Goal: Entertainment & Leisure: Consume media (video, audio)

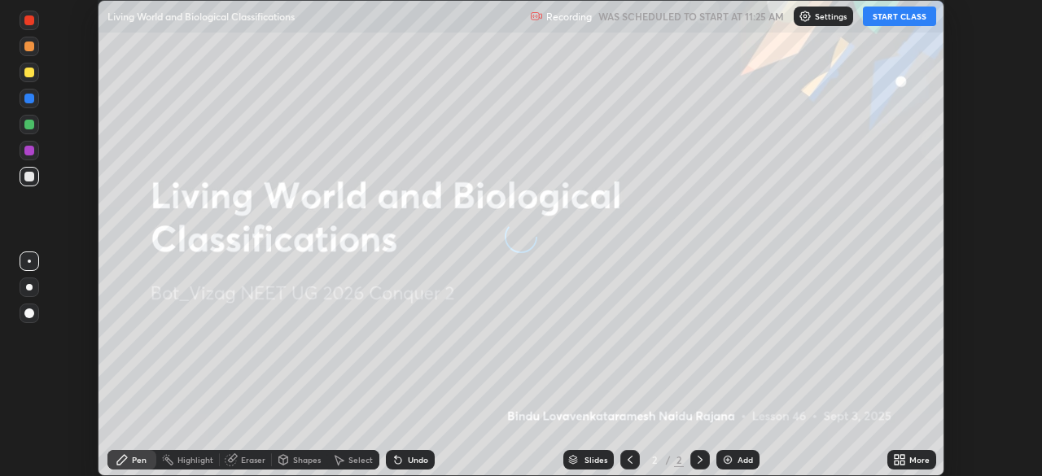
scroll to position [476, 1042]
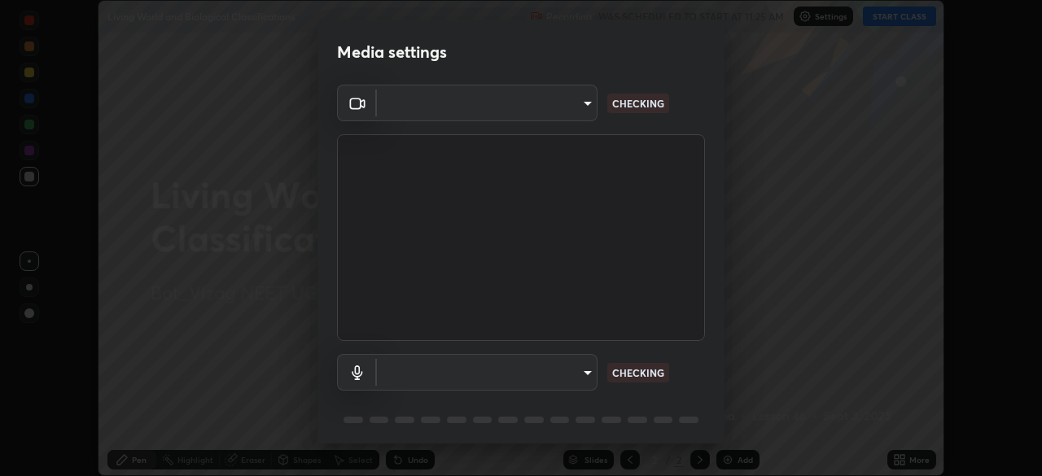
type input "da0c20431b424079349d444c11047d9f3d8fa2bd06c693e6a5e2fece50f7943c"
type input "b66cebb95c1e11d2a4921e936fa2f56bf0442747cf68a73d9fe71ba128f4f41d"
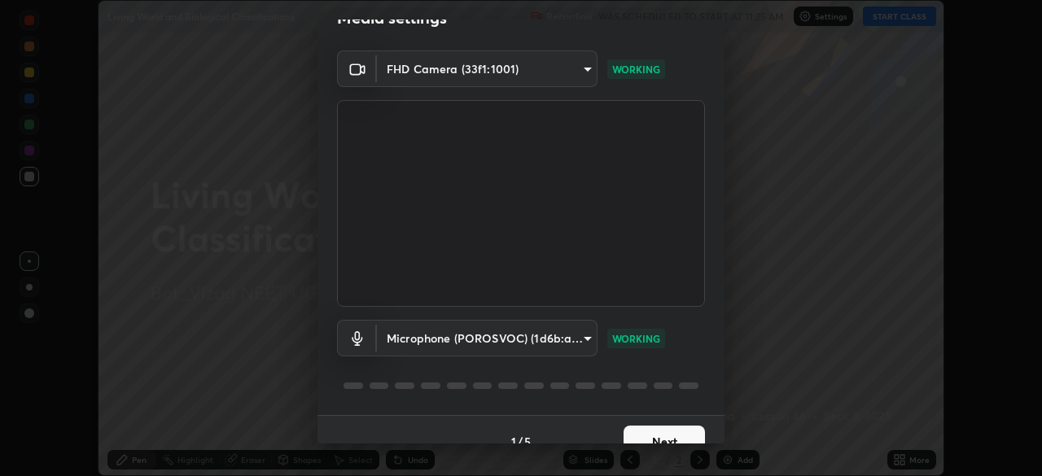
scroll to position [58, 0]
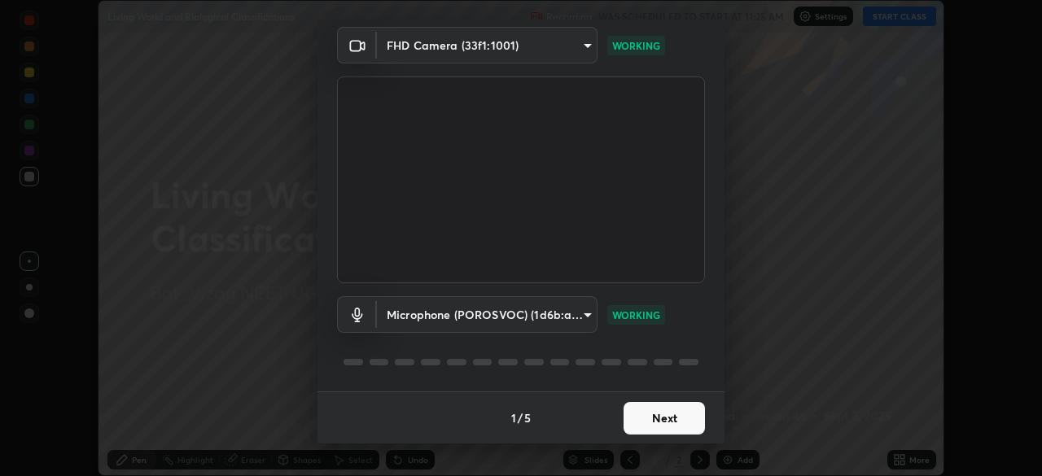
click at [653, 417] on button "Next" at bounding box center [663, 418] width 81 height 33
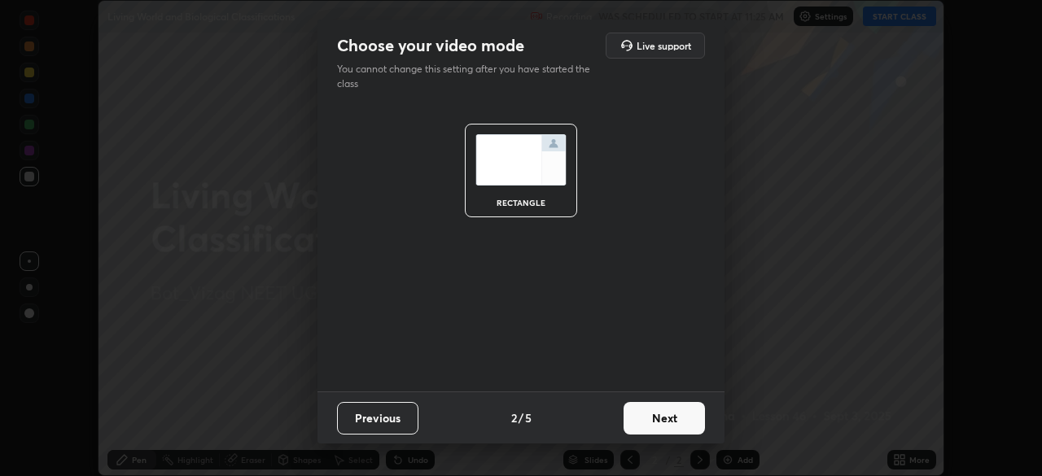
scroll to position [0, 0]
click at [663, 419] on button "Next" at bounding box center [663, 418] width 81 height 33
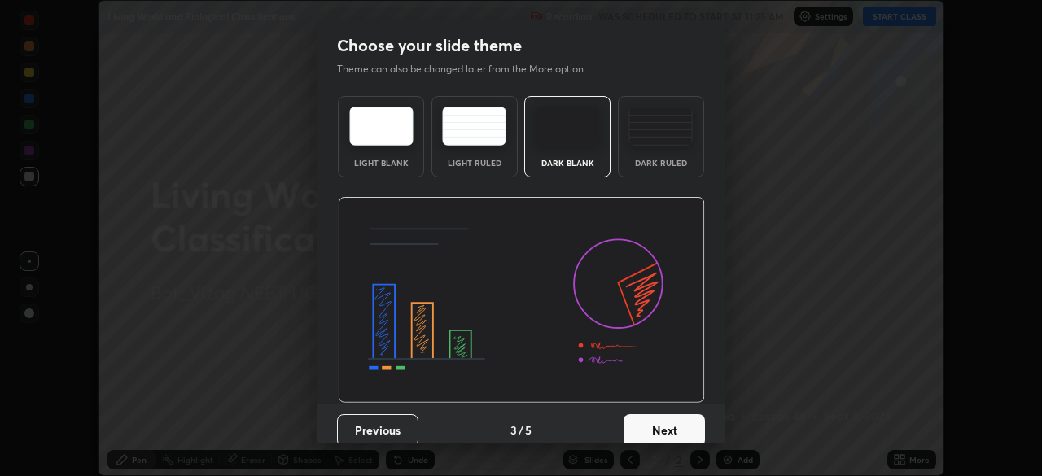
click at [669, 425] on button "Next" at bounding box center [663, 430] width 81 height 33
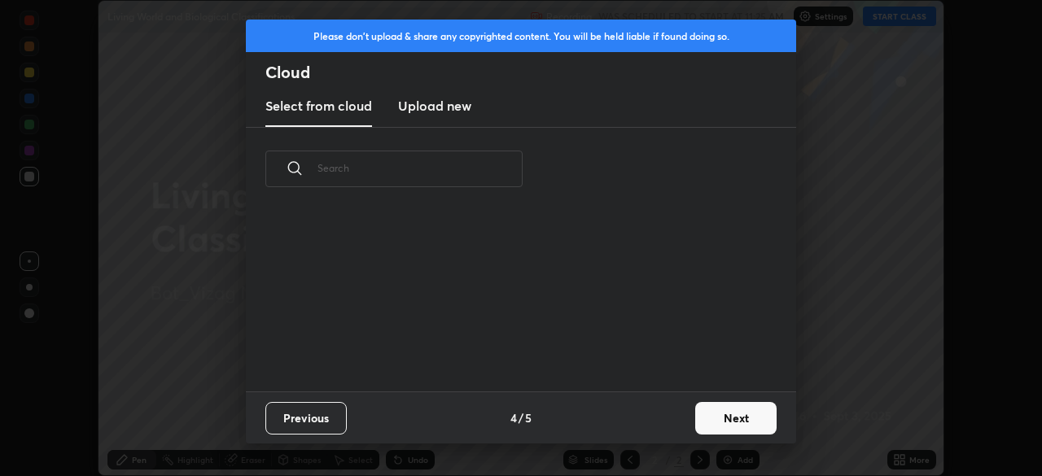
click at [726, 423] on button "Next" at bounding box center [735, 418] width 81 height 33
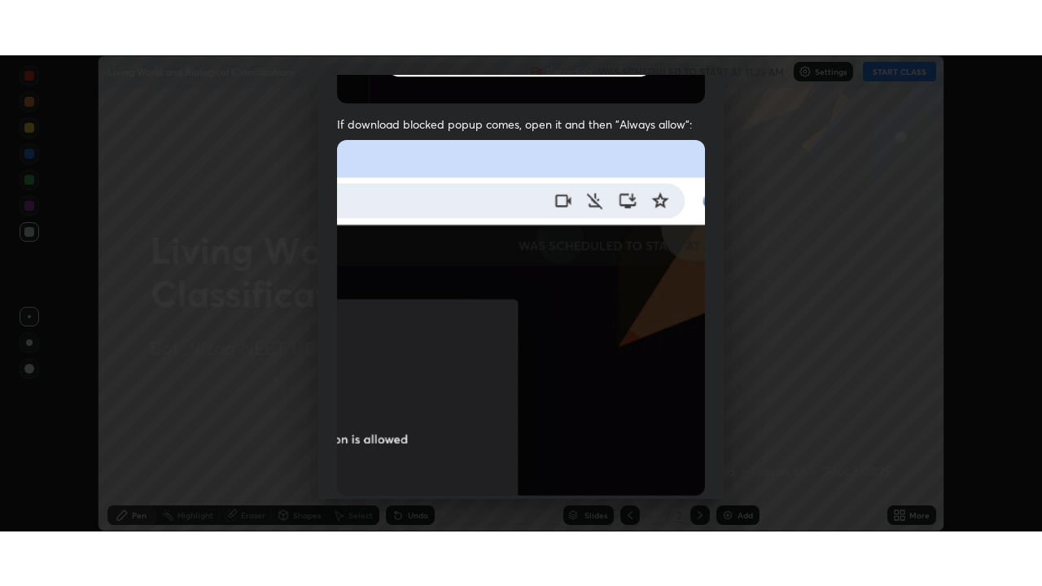
scroll to position [390, 0]
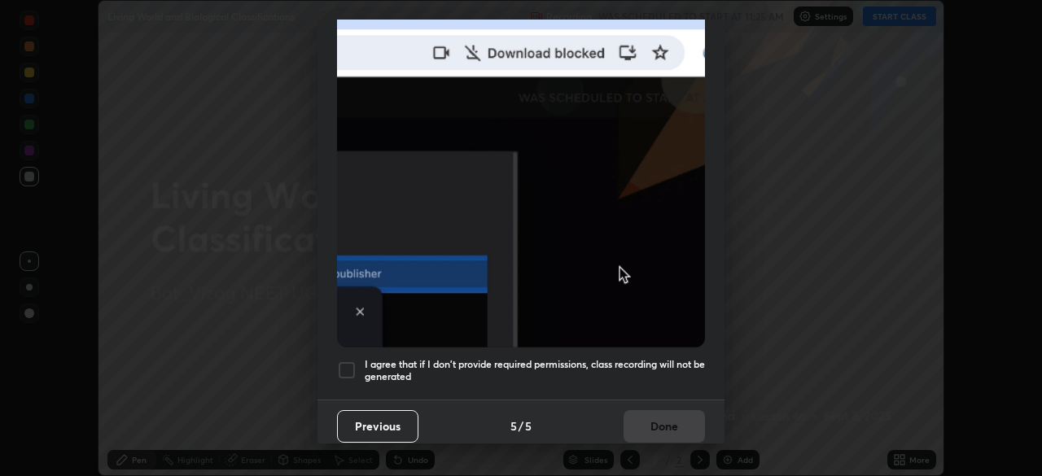
click at [341, 363] on div at bounding box center [347, 371] width 20 height 20
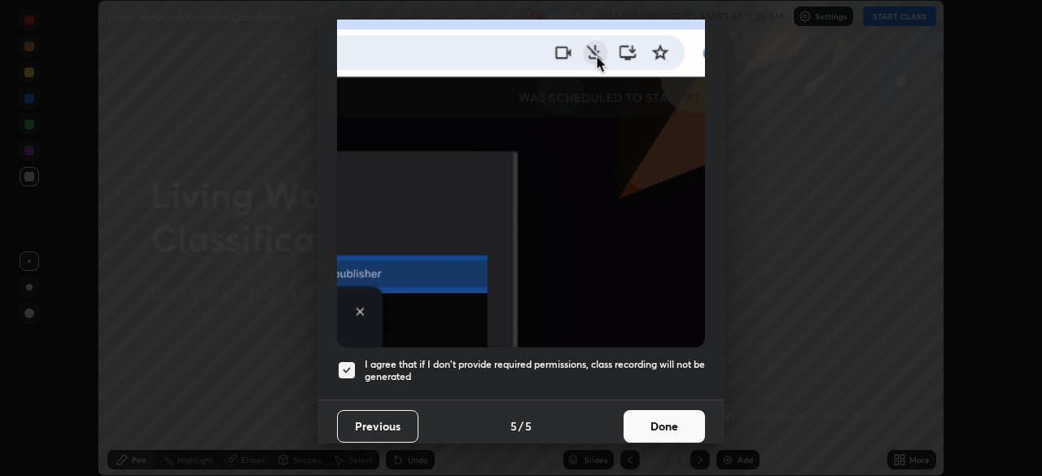
click at [655, 422] on button "Done" at bounding box center [663, 426] width 81 height 33
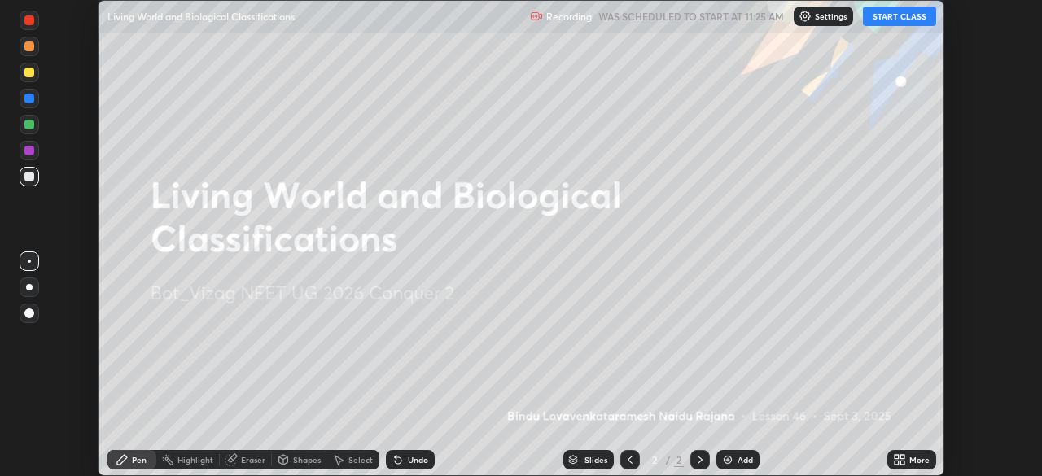
click at [911, 15] on button "START CLASS" at bounding box center [899, 17] width 73 height 20
click at [898, 465] on icon at bounding box center [896, 463] width 4 height 4
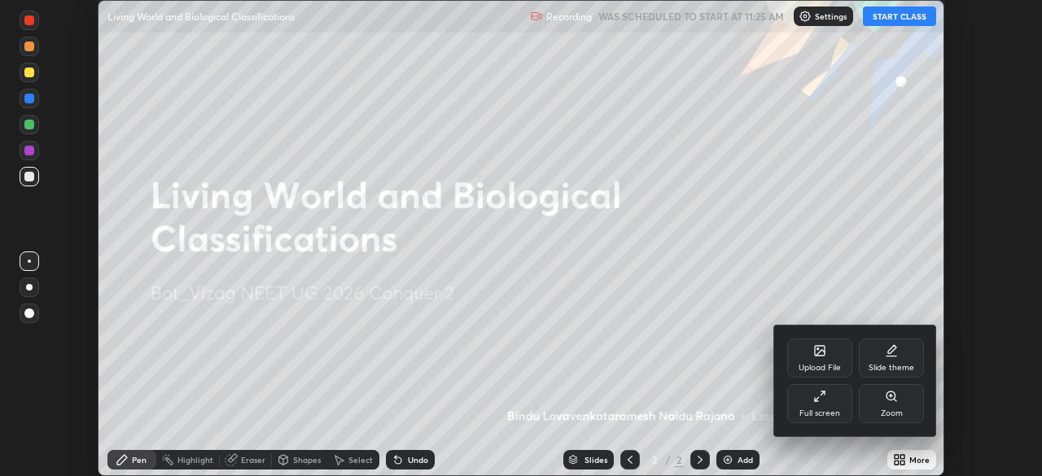
click at [811, 407] on div "Full screen" at bounding box center [819, 403] width 65 height 39
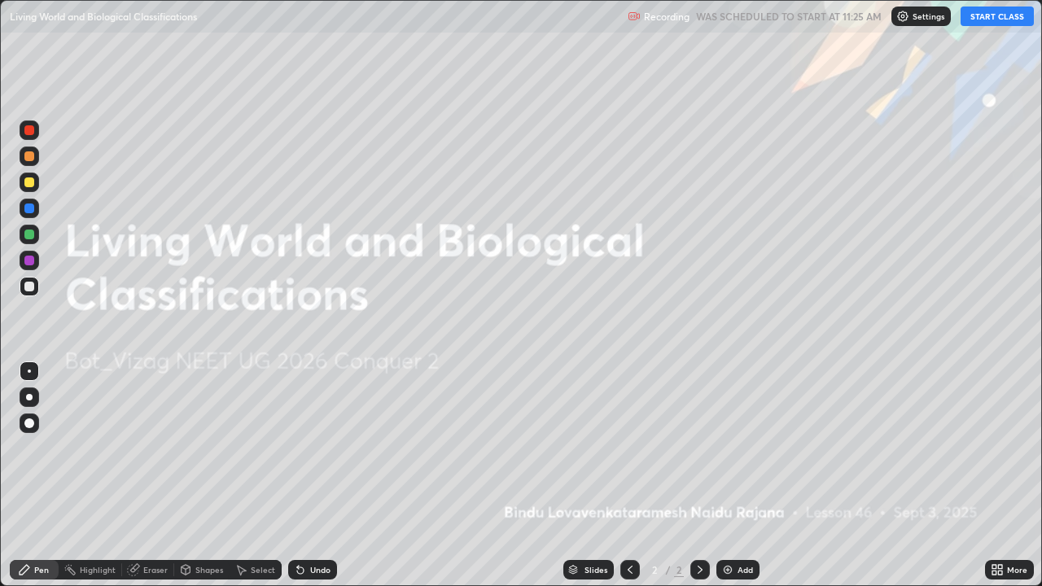
scroll to position [586, 1042]
click at [728, 475] on img at bounding box center [727, 569] width 13 height 13
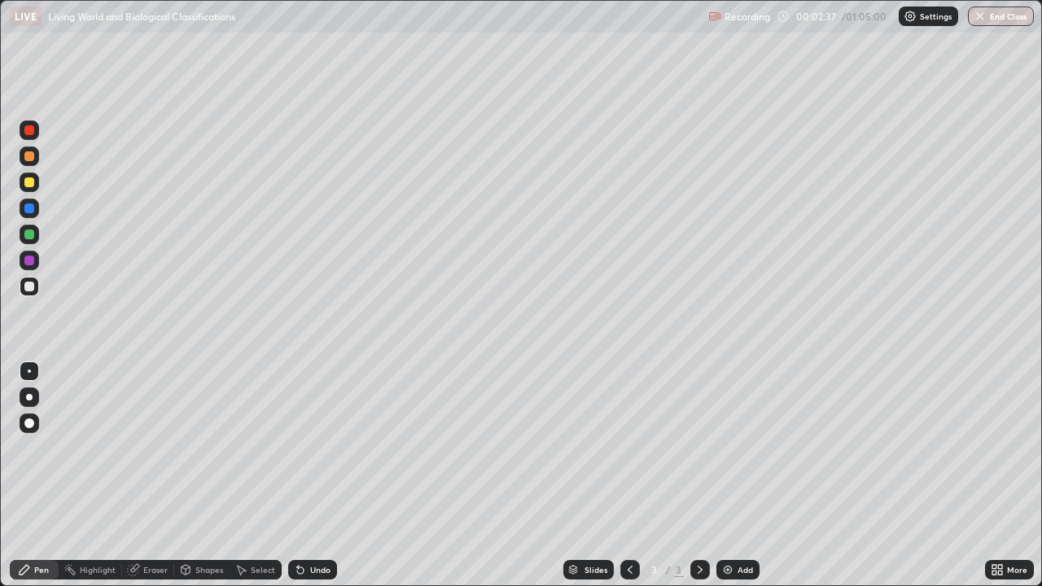
click at [29, 235] on div at bounding box center [29, 235] width 10 height 10
click at [30, 235] on div at bounding box center [29, 235] width 10 height 10
click at [31, 211] on div at bounding box center [29, 208] width 10 height 10
click at [28, 230] on div at bounding box center [29, 235] width 10 height 10
click at [31, 209] on div at bounding box center [29, 208] width 10 height 10
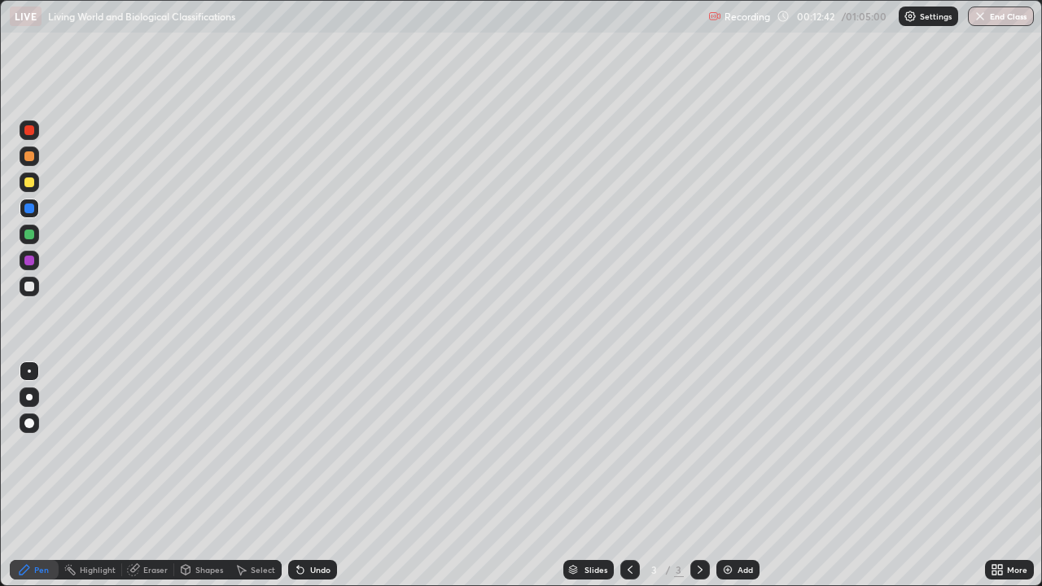
click at [731, 475] on img at bounding box center [727, 569] width 13 height 13
click at [32, 158] on div at bounding box center [29, 156] width 10 height 10
click at [31, 207] on div at bounding box center [29, 208] width 10 height 10
click at [150, 475] on div "Eraser" at bounding box center [155, 570] width 24 height 8
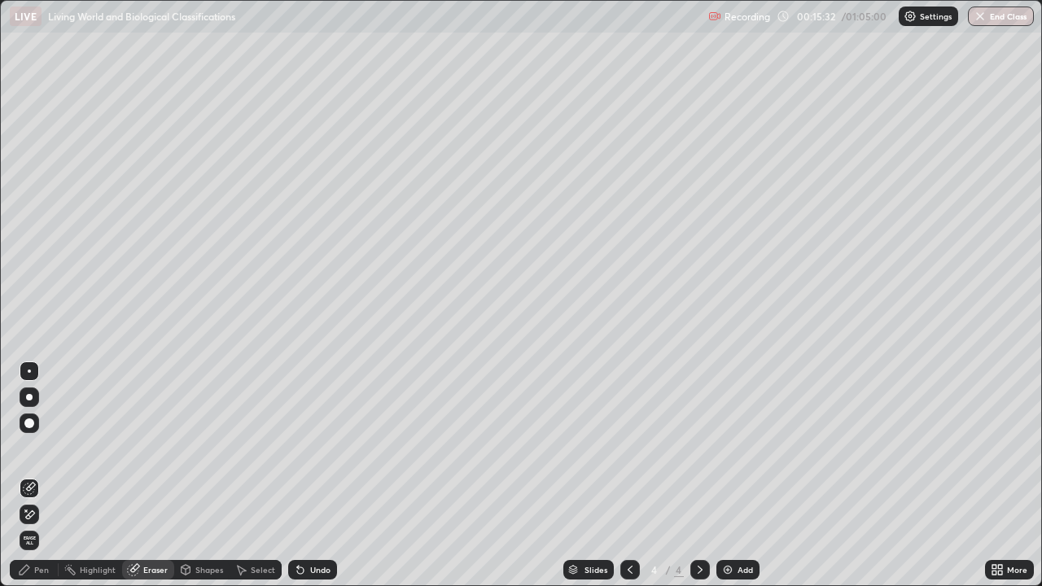
click at [31, 396] on div at bounding box center [29, 397] width 7 height 7
click at [37, 475] on div "Pen" at bounding box center [41, 570] width 15 height 8
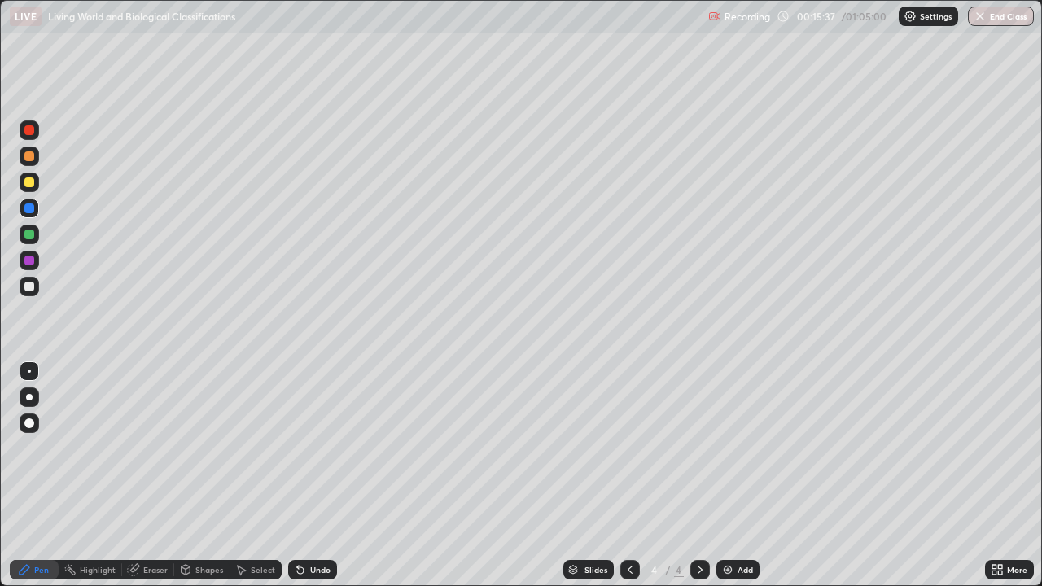
click at [32, 291] on div at bounding box center [29, 287] width 10 height 10
click at [31, 211] on div at bounding box center [29, 208] width 10 height 10
click at [26, 423] on div at bounding box center [29, 423] width 10 height 10
